Goal: Information Seeking & Learning: Understand process/instructions

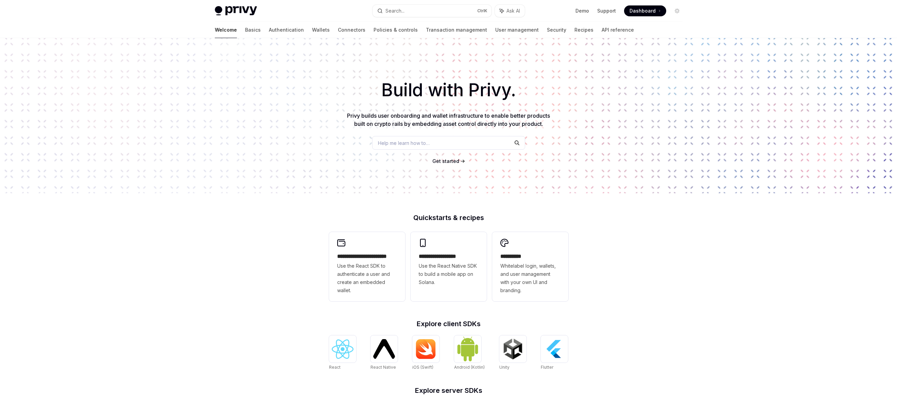
click at [312, 31] on link "Wallets" at bounding box center [321, 30] width 18 height 16
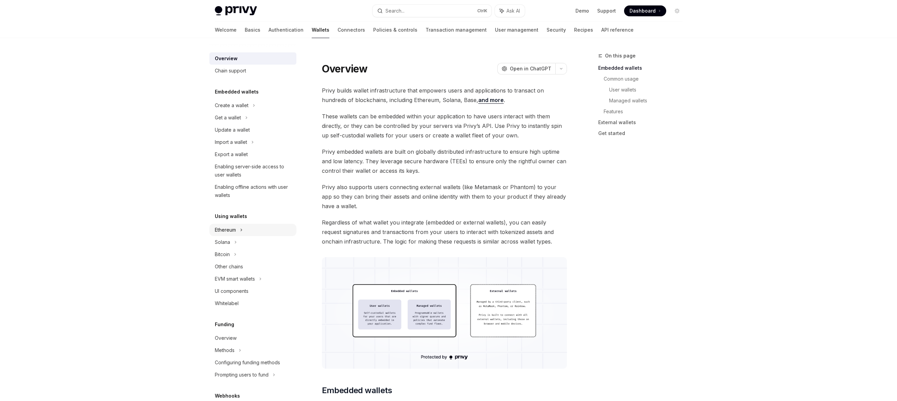
click at [237, 112] on div "Ethereum" at bounding box center [252, 105] width 87 height 12
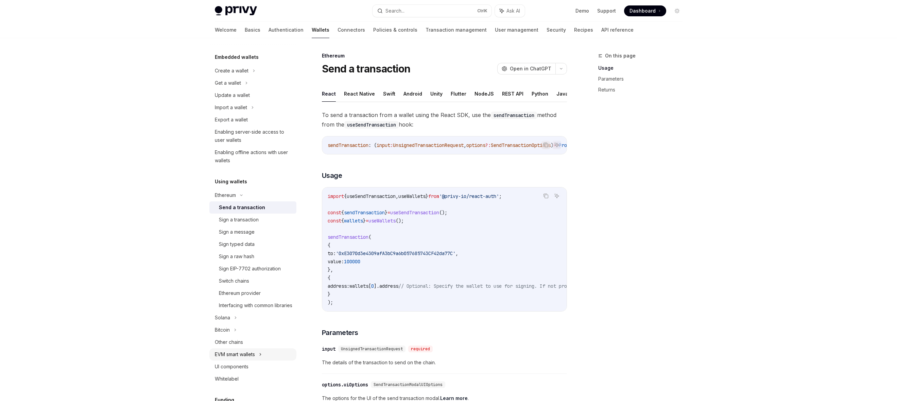
scroll to position [238, 0]
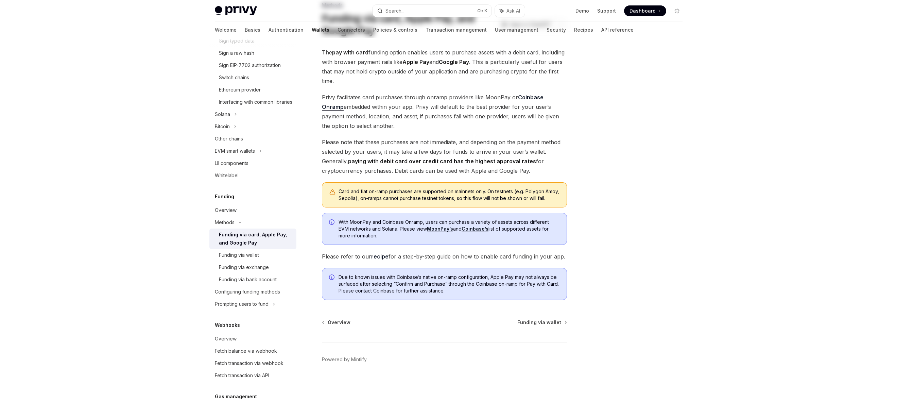
scroll to position [57, 0]
click at [255, 296] on div "Configuring funding methods" at bounding box center [247, 292] width 65 height 8
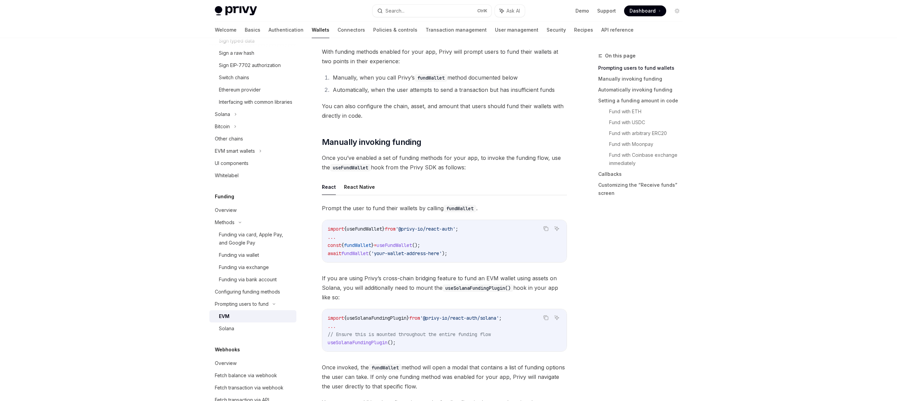
scroll to position [136, 0]
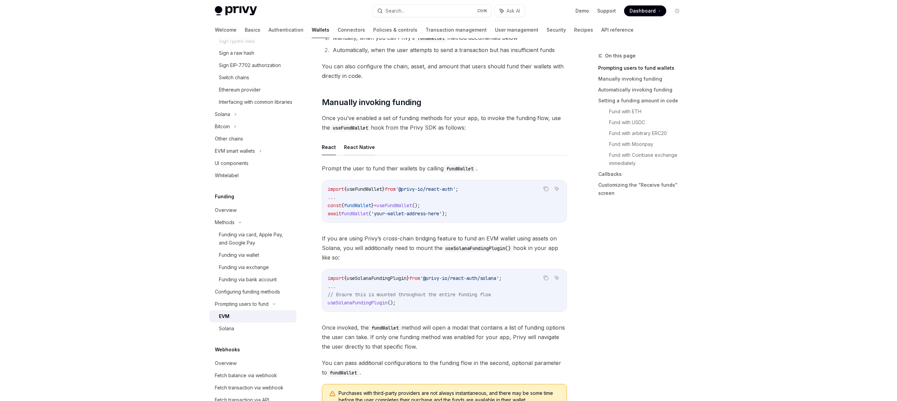
click at [350, 149] on button "React Native" at bounding box center [359, 147] width 31 height 16
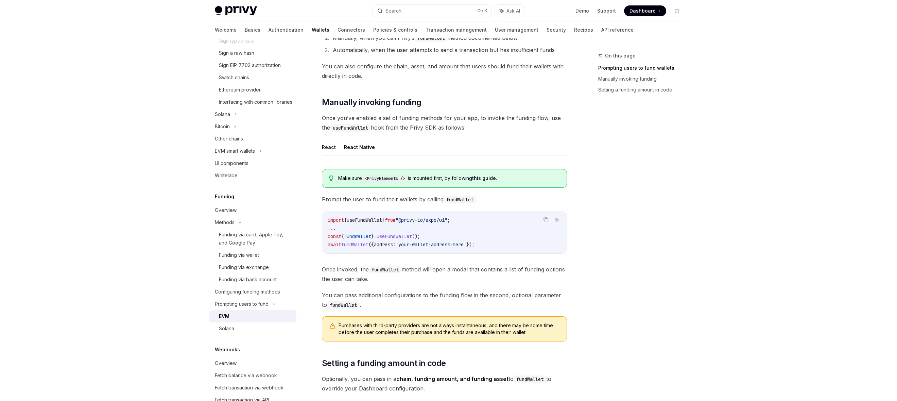
click at [326, 146] on button "React" at bounding box center [329, 147] width 14 height 16
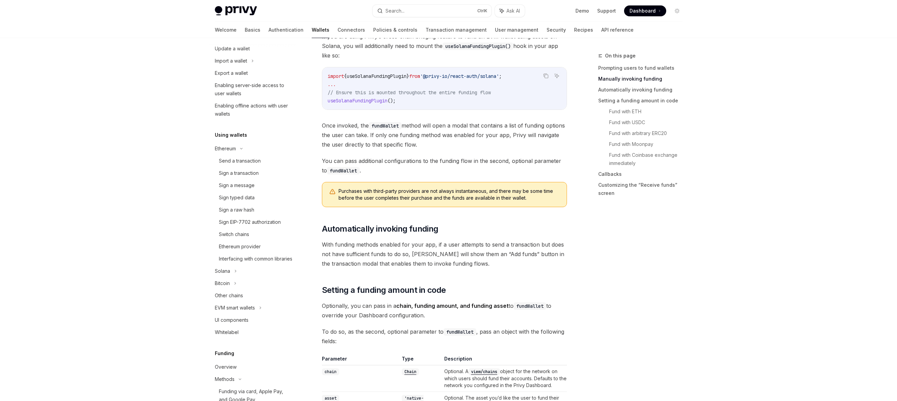
scroll to position [202, 0]
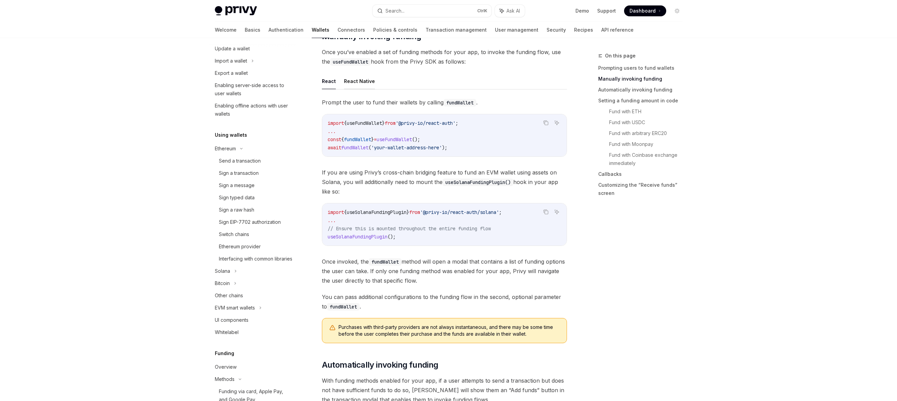
click at [365, 81] on button "React Native" at bounding box center [359, 81] width 31 height 16
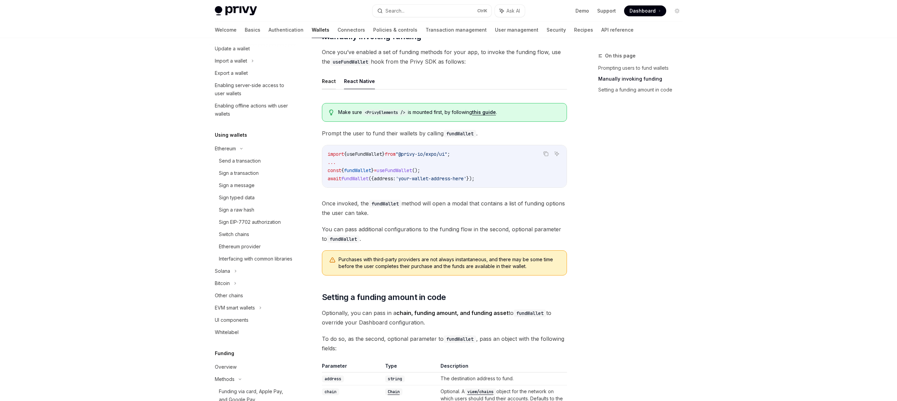
click at [330, 80] on button "React" at bounding box center [329, 81] width 14 height 16
type textarea "*"
